Goal: Task Accomplishment & Management: Manage account settings

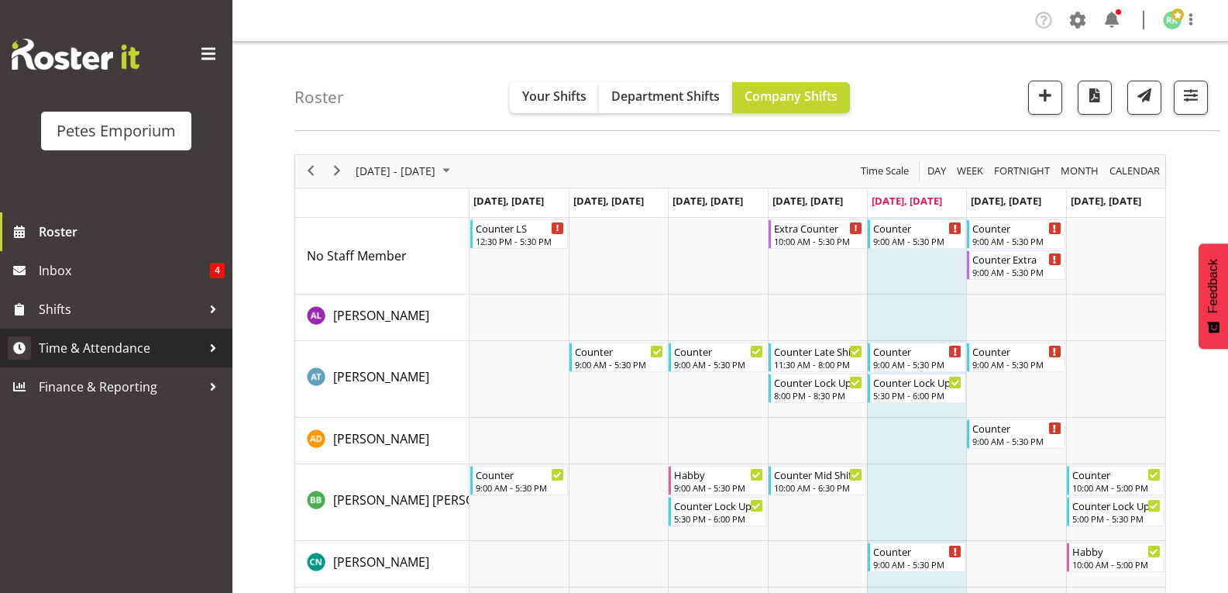
click at [99, 359] on span "Time & Attendance" at bounding box center [120, 347] width 163 height 23
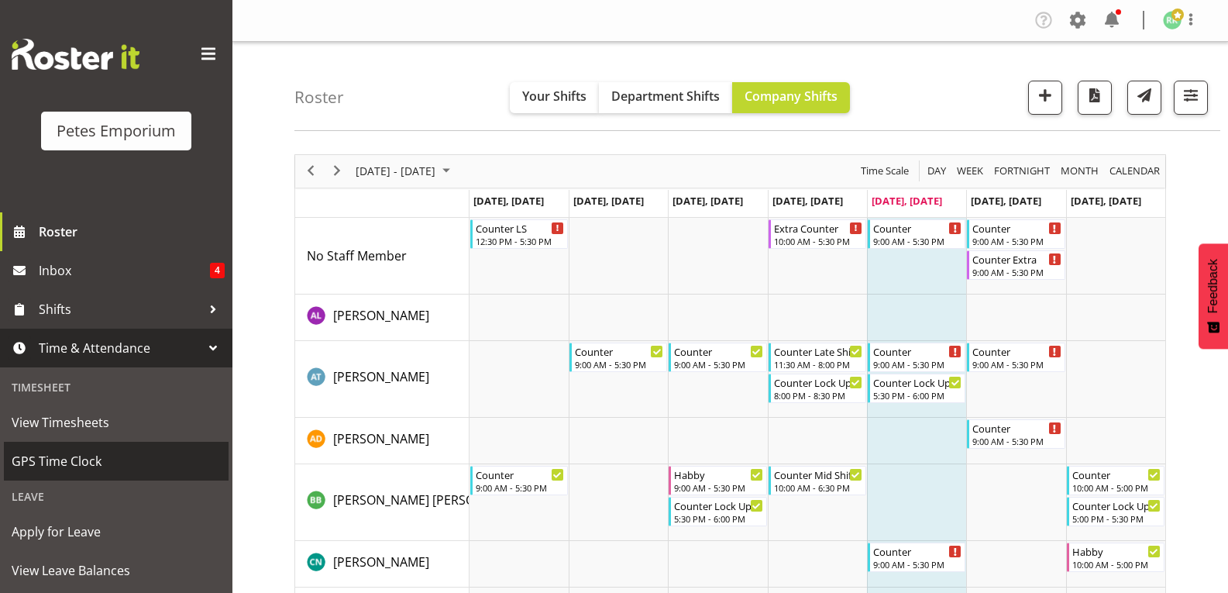
click at [79, 475] on link "GPS Time Clock" at bounding box center [116, 461] width 225 height 39
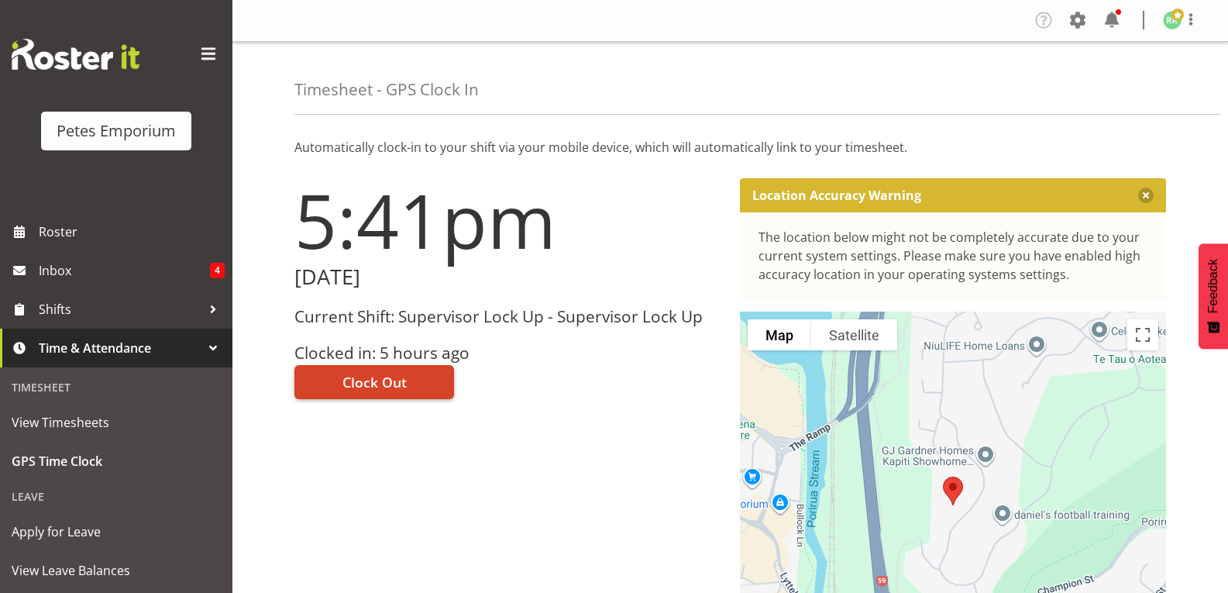
click at [328, 384] on button "Clock Out" at bounding box center [374, 382] width 160 height 34
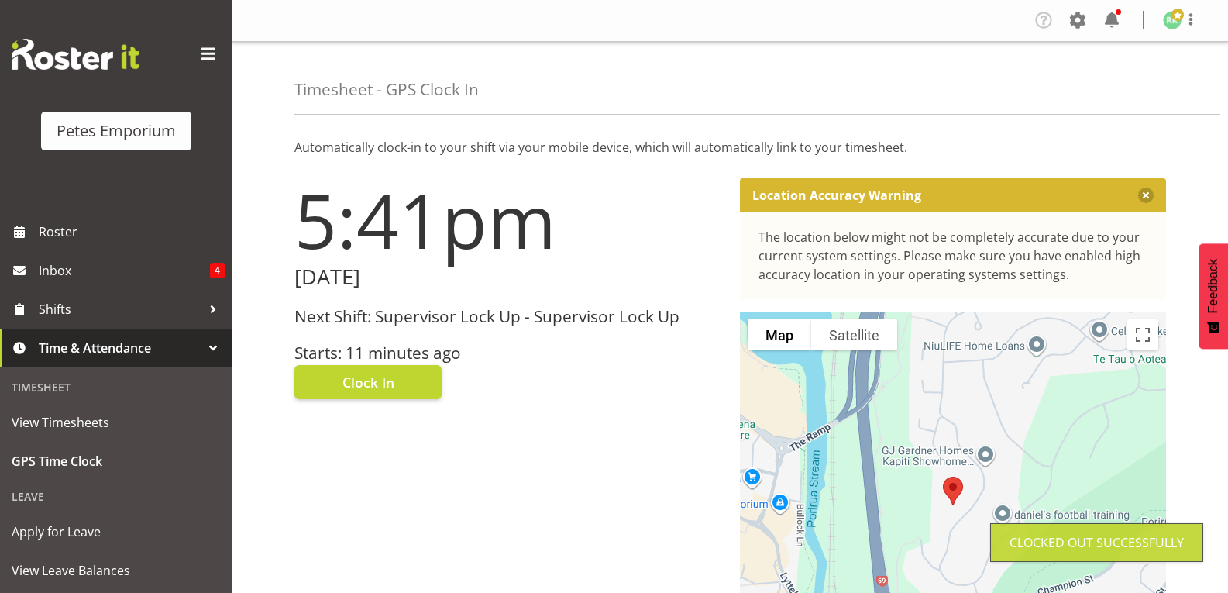
click at [1171, 29] on figure at bounding box center [1172, 20] width 19 height 19
click at [1113, 86] on link "Log Out" at bounding box center [1126, 81] width 149 height 28
